Goal: Navigation & Orientation: Understand site structure

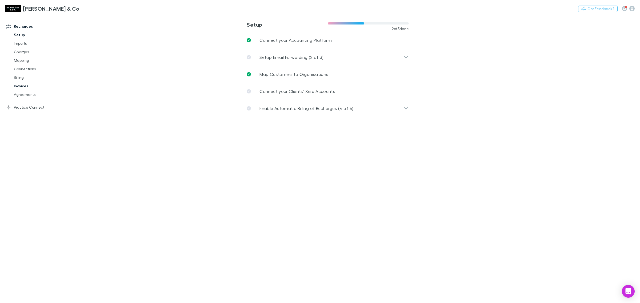
click at [31, 88] on link "Invoices" at bounding box center [42, 86] width 67 height 9
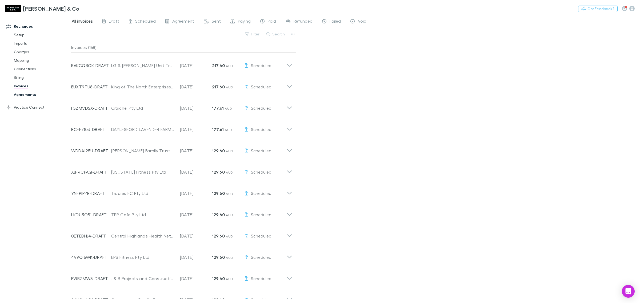
click at [25, 98] on link "Agreements" at bounding box center [42, 94] width 67 height 9
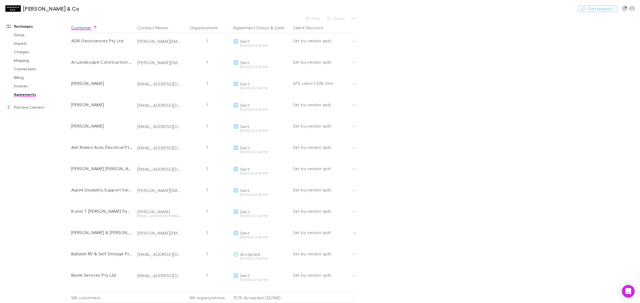
scroll to position [45, 0]
click at [311, 16] on button "Filter" at bounding box center [313, 18] width 20 height 6
click at [272, 68] on li "Accepted" at bounding box center [277, 70] width 93 height 9
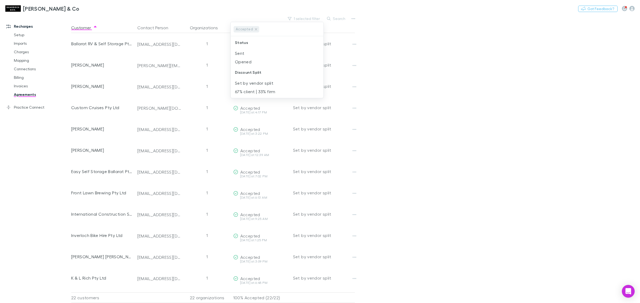
click at [477, 78] on div at bounding box center [320, 151] width 640 height 303
click at [31, 73] on link "Billing" at bounding box center [42, 77] width 67 height 9
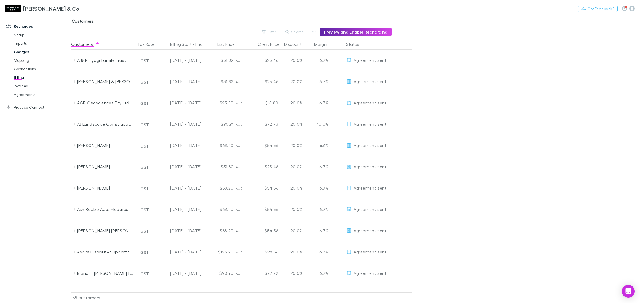
click at [39, 51] on link "Charges" at bounding box center [42, 52] width 67 height 9
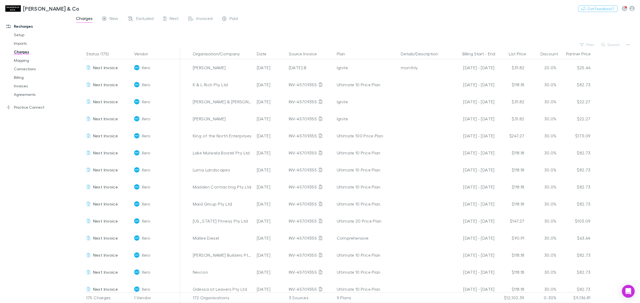
click at [31, 9] on h3 "[PERSON_NAME] & Co" at bounding box center [51, 8] width 57 height 6
